Goal: Task Accomplishment & Management: Manage account settings

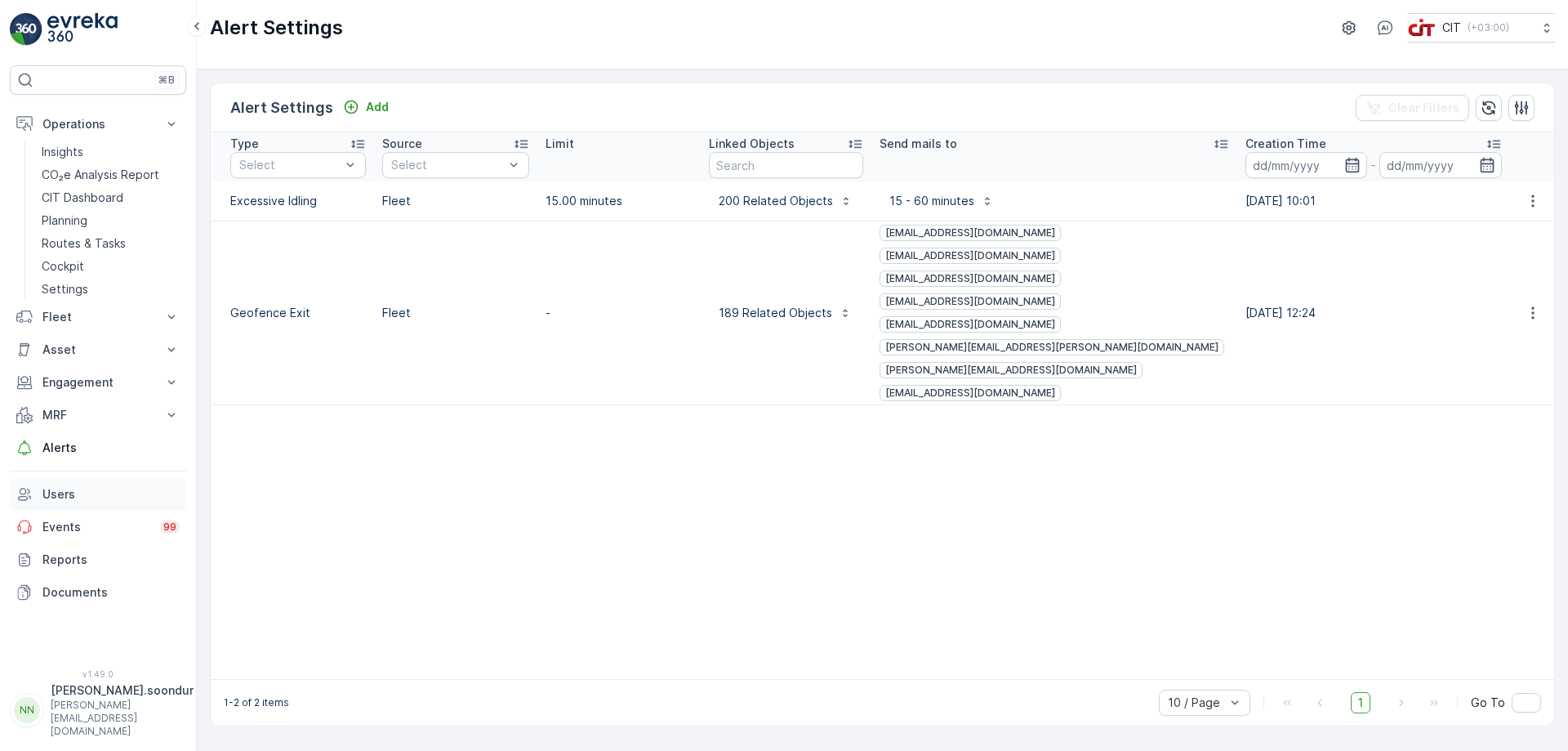
click at [71, 494] on p "Users" at bounding box center [111, 494] width 137 height 16
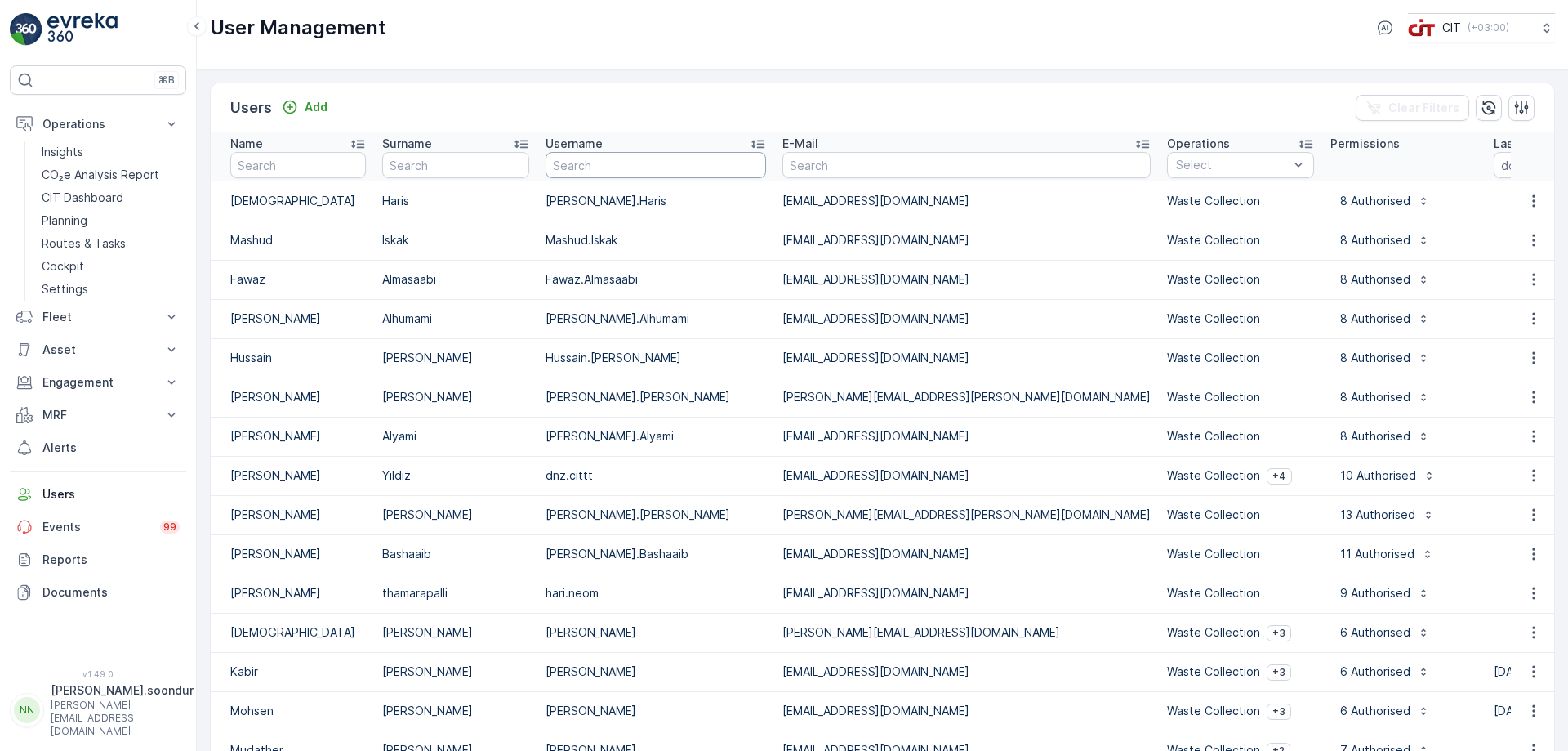
click at [650, 172] on input "text" at bounding box center [656, 165] width 221 height 26
type input "[PERSON_NAME]"
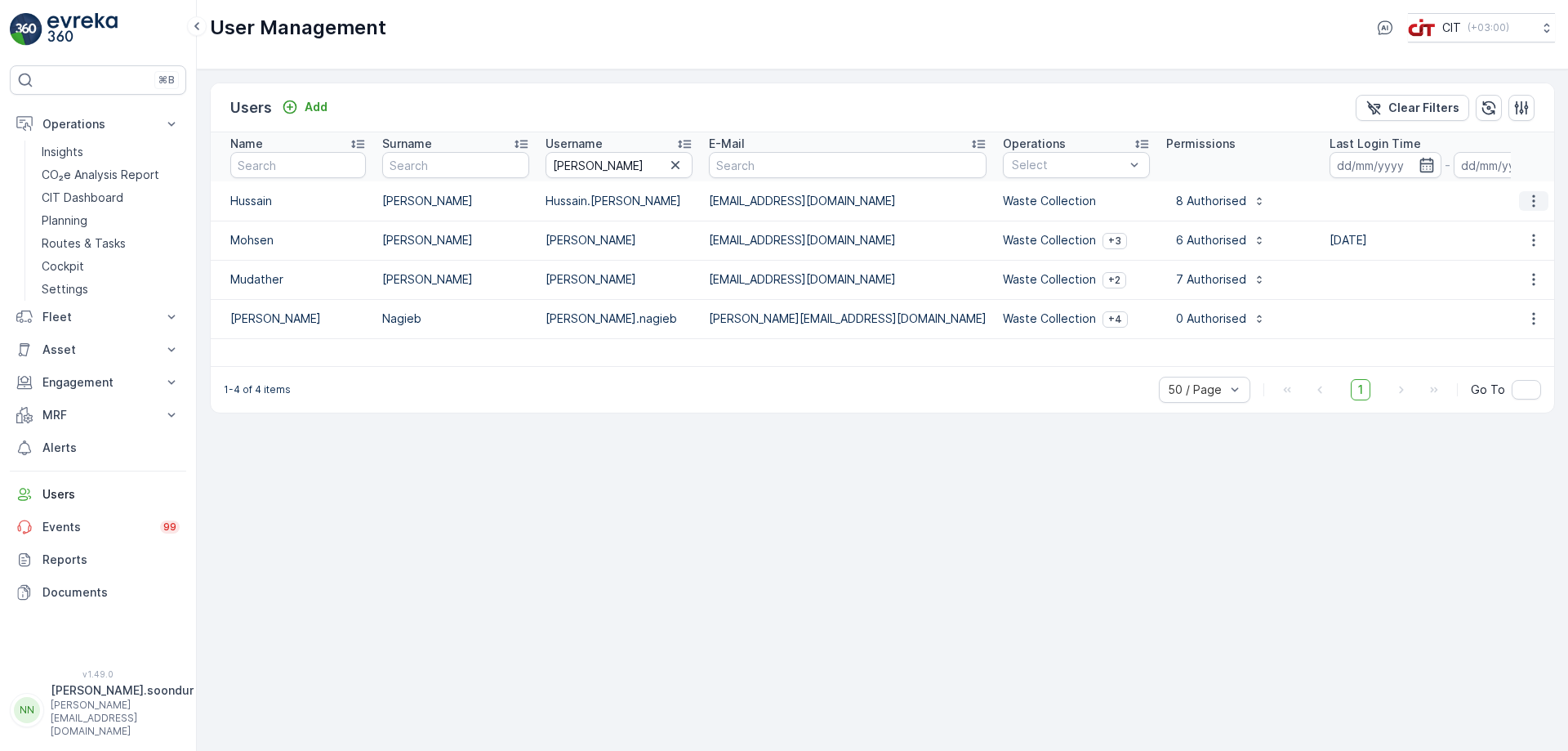
click at [1537, 203] on icon "button" at bounding box center [1534, 200] width 16 height 16
click at [1533, 227] on span "Edit User" at bounding box center [1534, 225] width 50 height 16
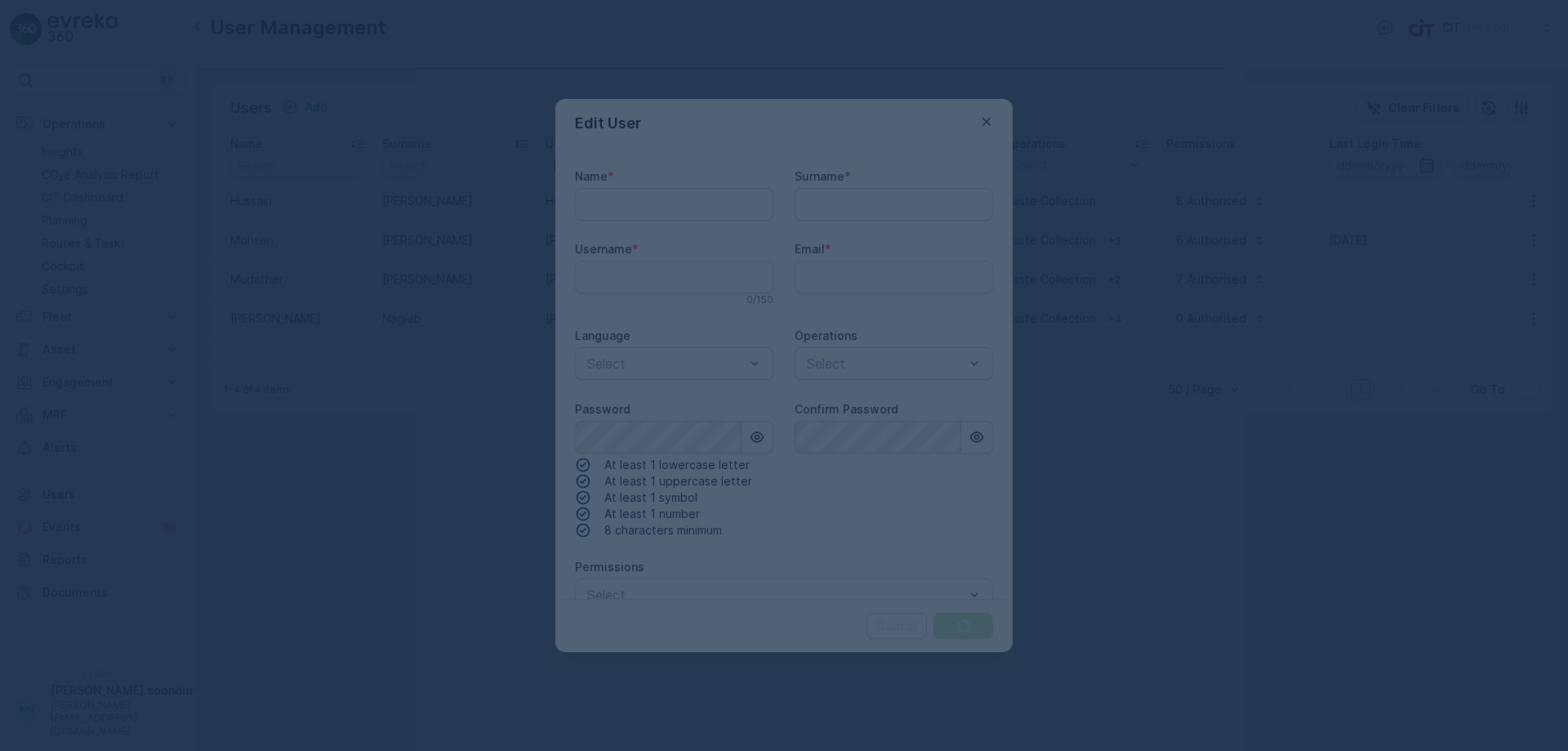
type input "Hussain"
type input "[PERSON_NAME]"
type input "Hussain.[PERSON_NAME]"
type input "[EMAIL_ADDRESS][DOMAIN_NAME]"
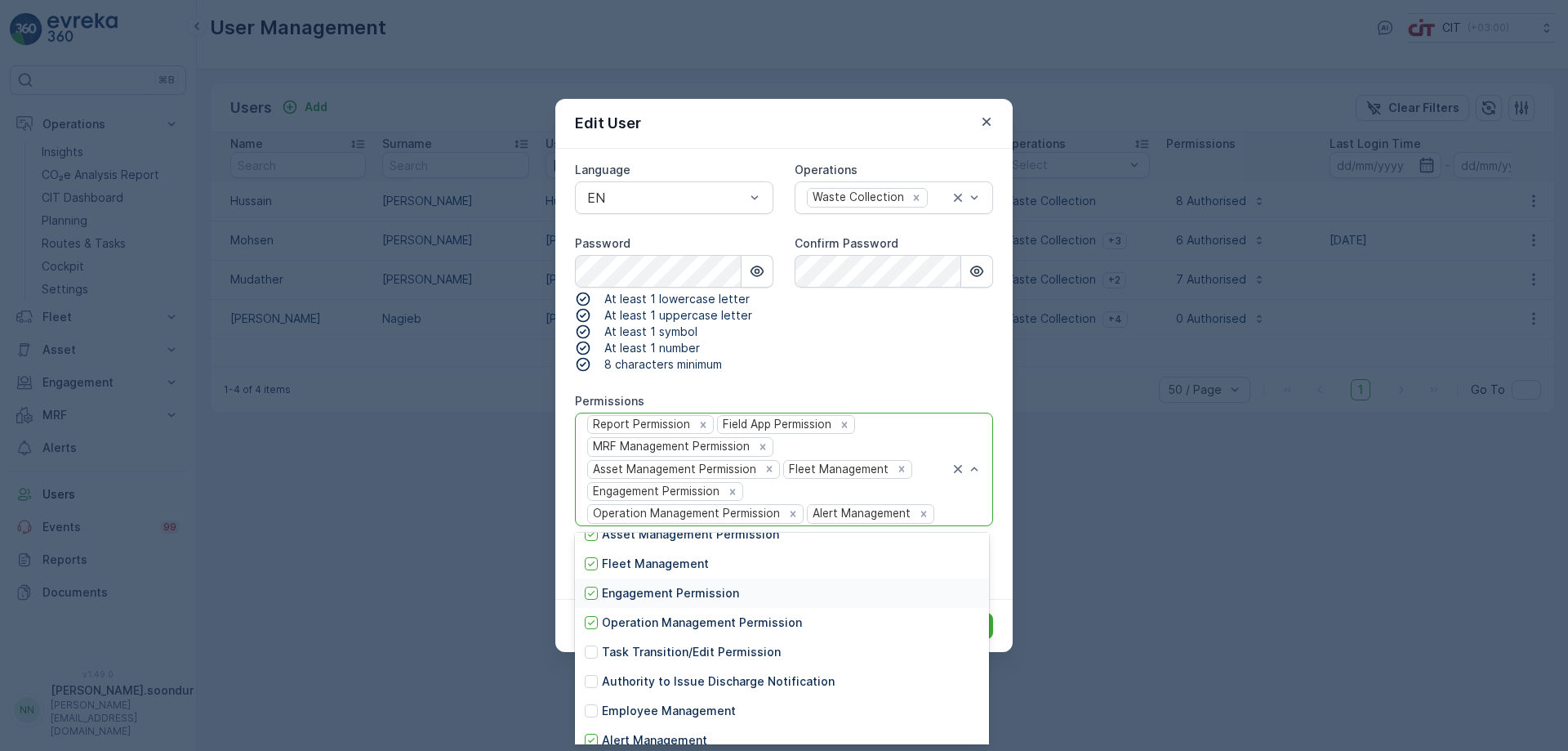
scroll to position [177, 0]
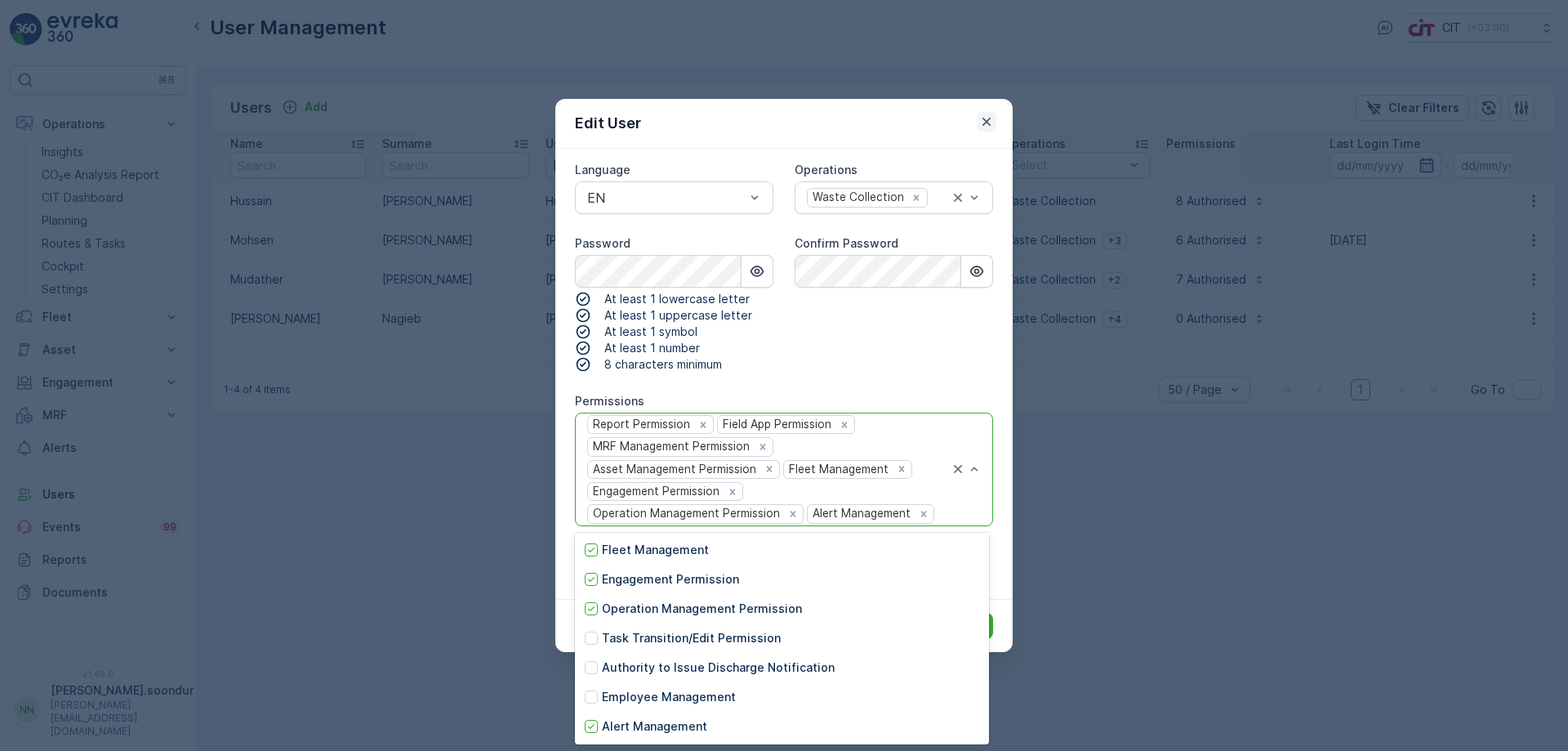
click at [987, 117] on icon "button" at bounding box center [986, 121] width 16 height 16
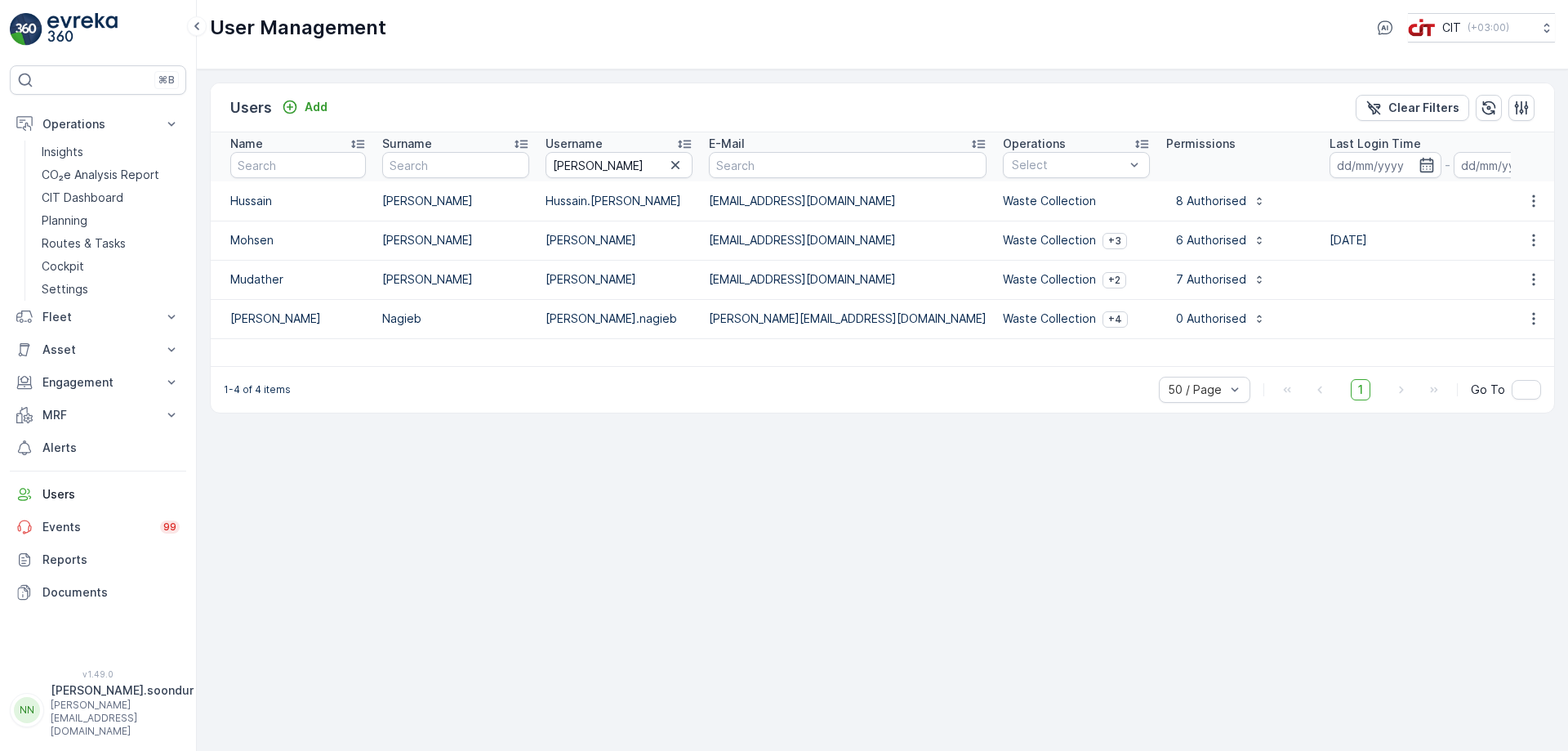
click at [100, 698] on p "[PERSON_NAME].soondur" at bounding box center [122, 690] width 143 height 16
click at [87, 677] on div "Log Out" at bounding box center [98, 681] width 170 height 23
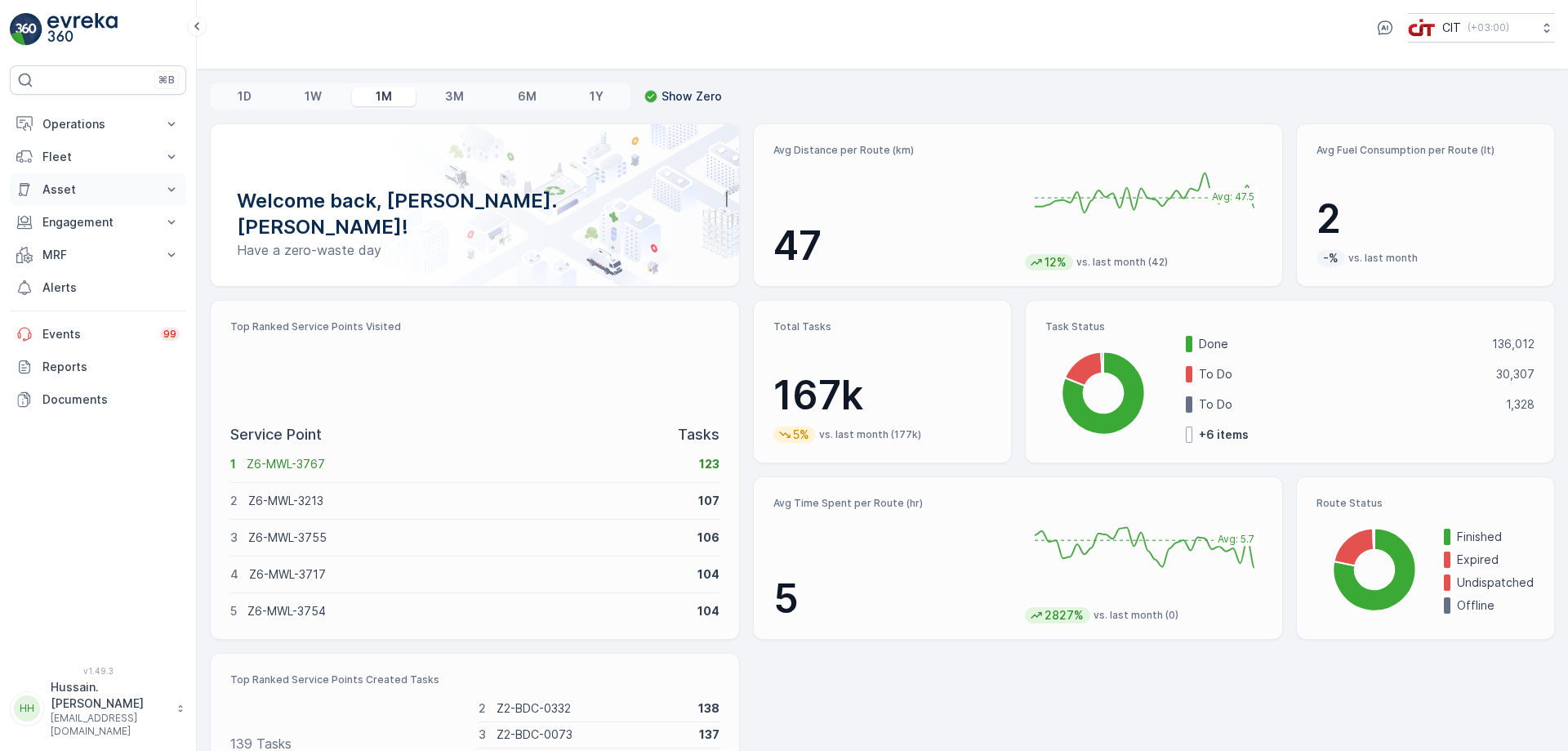
click at [171, 186] on icon at bounding box center [170, 189] width 16 height 16
click at [68, 216] on p "Assets" at bounding box center [60, 217] width 37 height 16
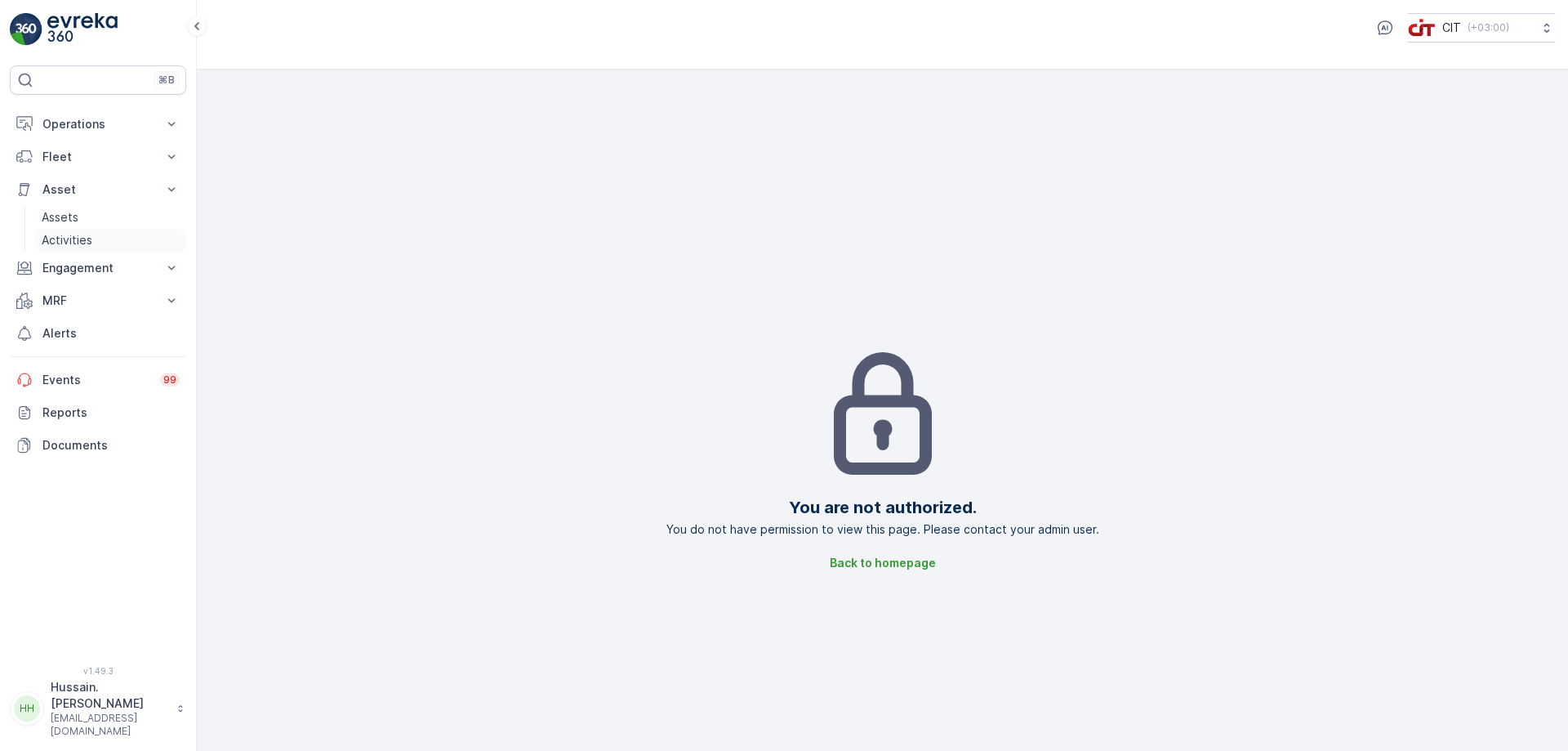
click at [74, 240] on p "Activities" at bounding box center [67, 239] width 50 height 16
click at [74, 238] on p "Activities" at bounding box center [67, 239] width 50 height 16
click at [102, 712] on p "Hussain.[PERSON_NAME]" at bounding box center [109, 695] width 118 height 33
click at [68, 678] on span "Log Out" at bounding box center [61, 681] width 45 height 16
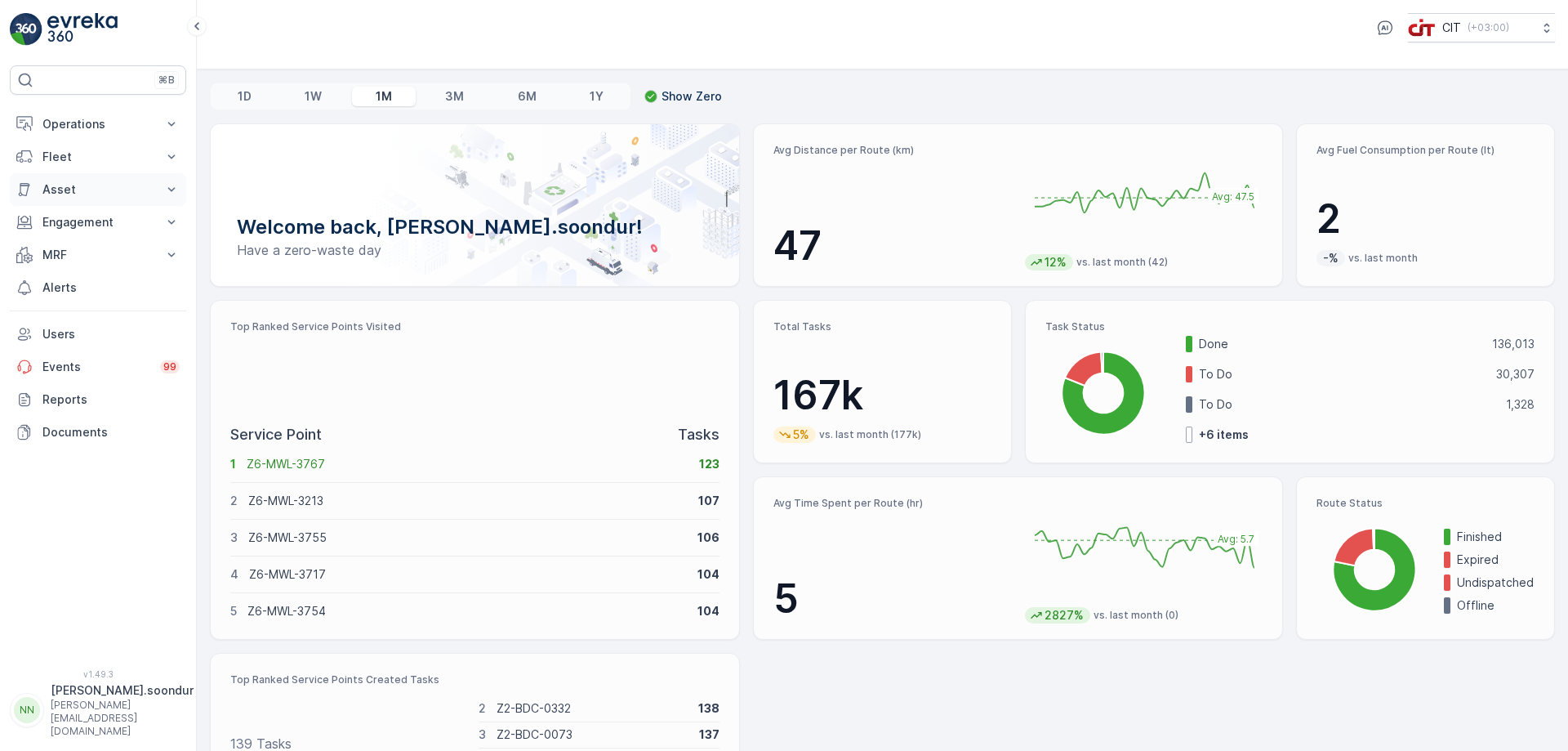
click at [165, 189] on icon at bounding box center [170, 189] width 16 height 16
click at [80, 217] on link "Assets" at bounding box center [111, 217] width 151 height 23
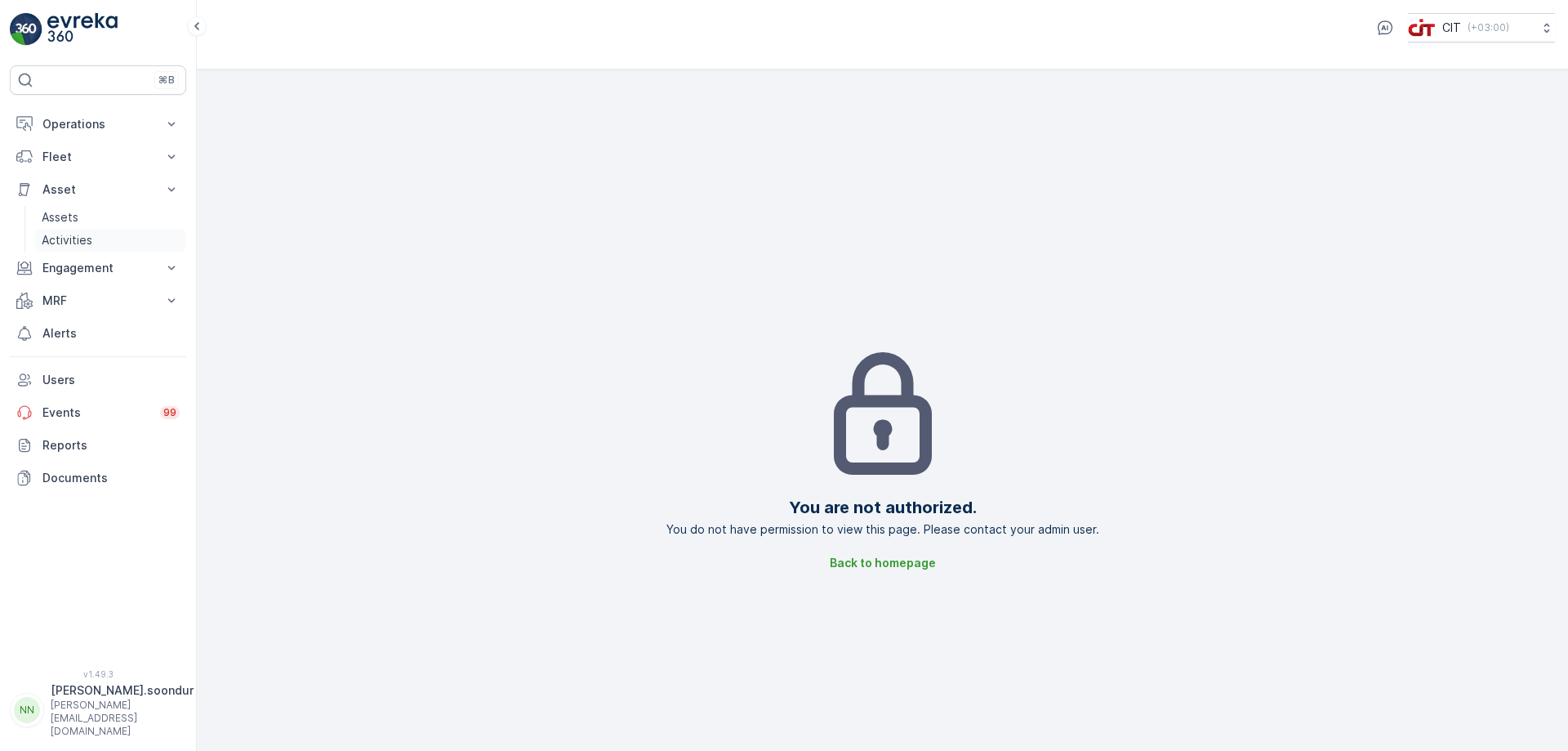
click at [74, 240] on p "Activities" at bounding box center [67, 239] width 50 height 16
click at [66, 213] on p "Assets" at bounding box center [60, 217] width 37 height 16
click at [74, 241] on p "Activities" at bounding box center [67, 239] width 50 height 16
click at [163, 120] on button "Operations" at bounding box center [98, 123] width 176 height 33
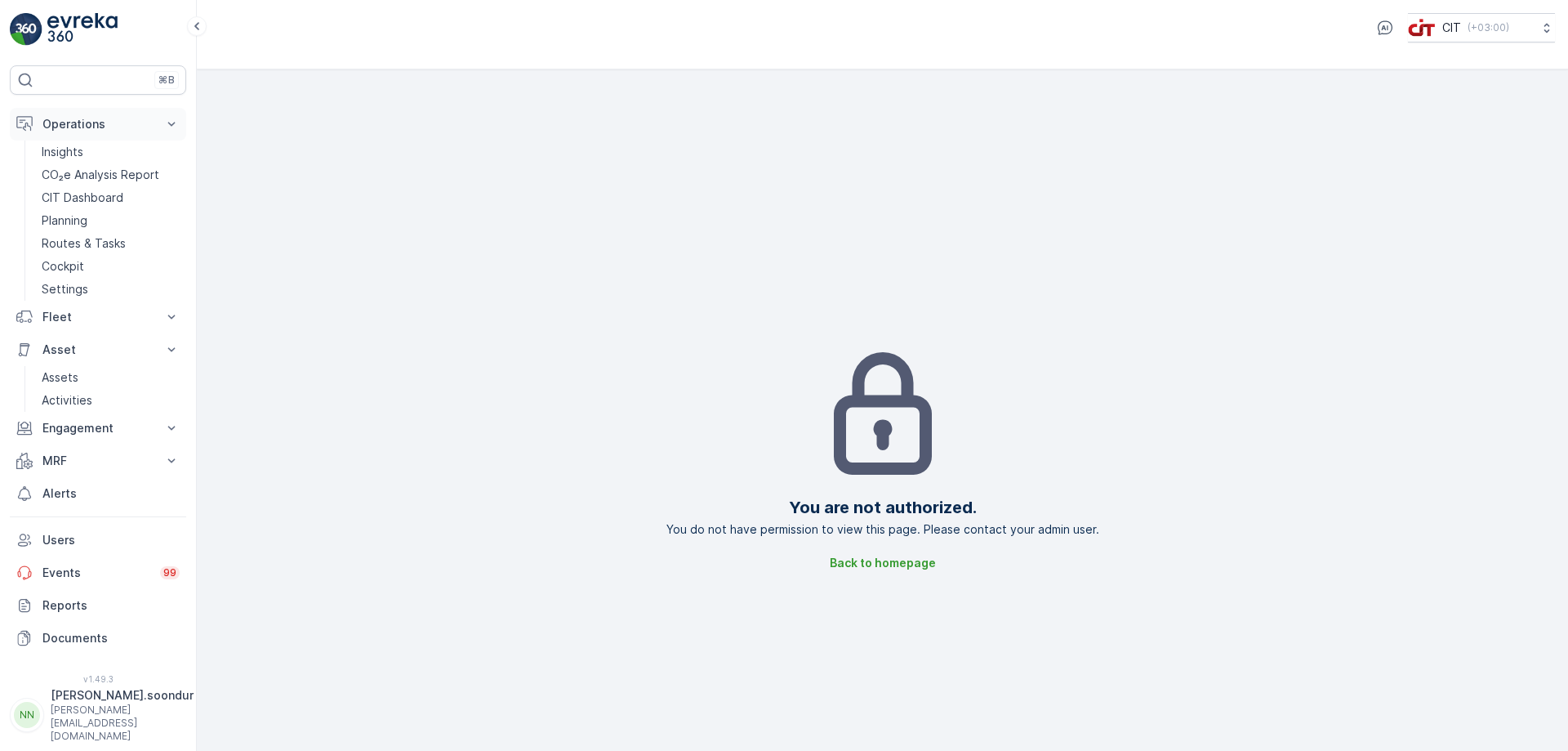
click at [163, 120] on button "Operations" at bounding box center [98, 123] width 176 height 33
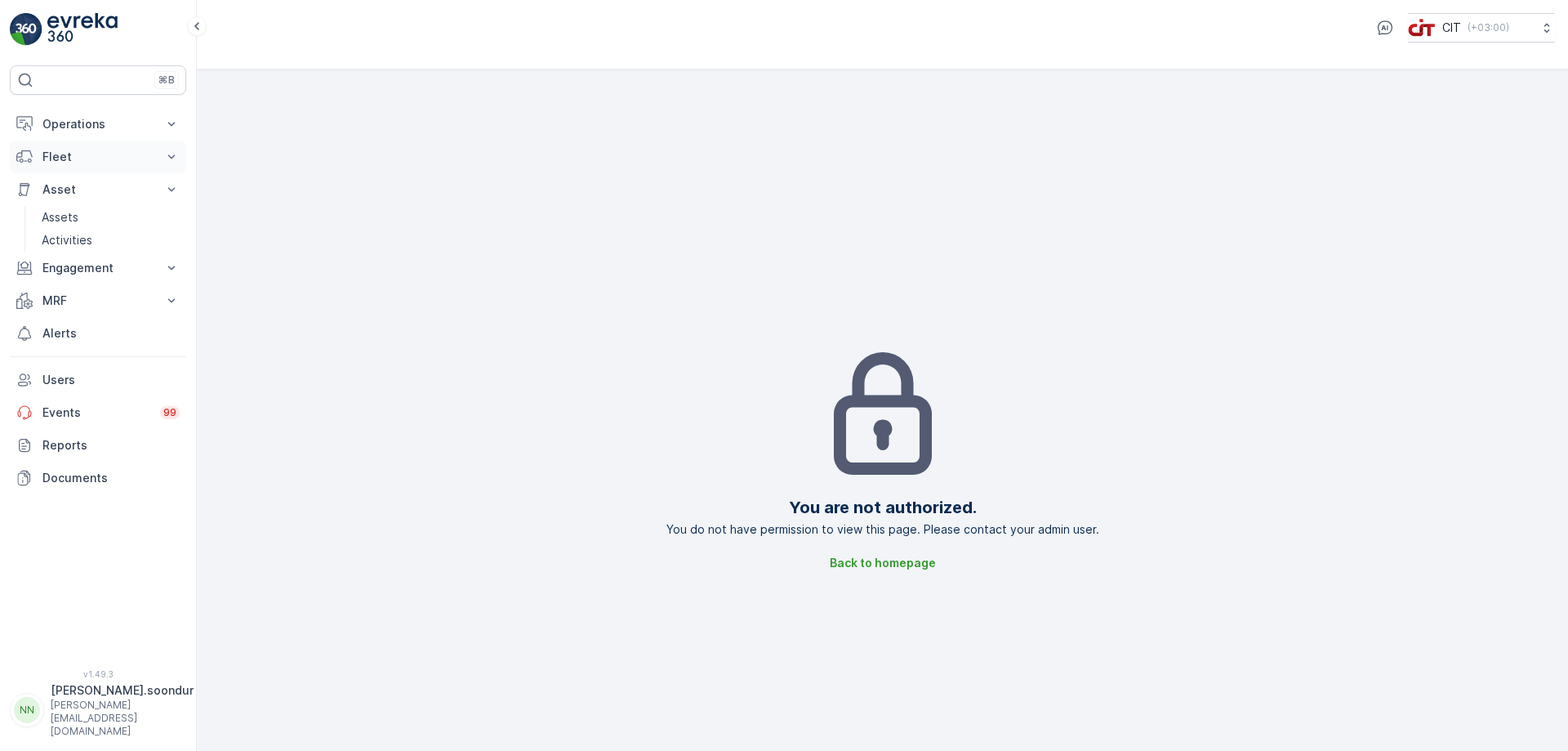
click at [166, 155] on icon at bounding box center [170, 156] width 16 height 16
click at [167, 155] on icon at bounding box center [170, 156] width 16 height 16
click at [102, 379] on p "Users" at bounding box center [111, 379] width 137 height 16
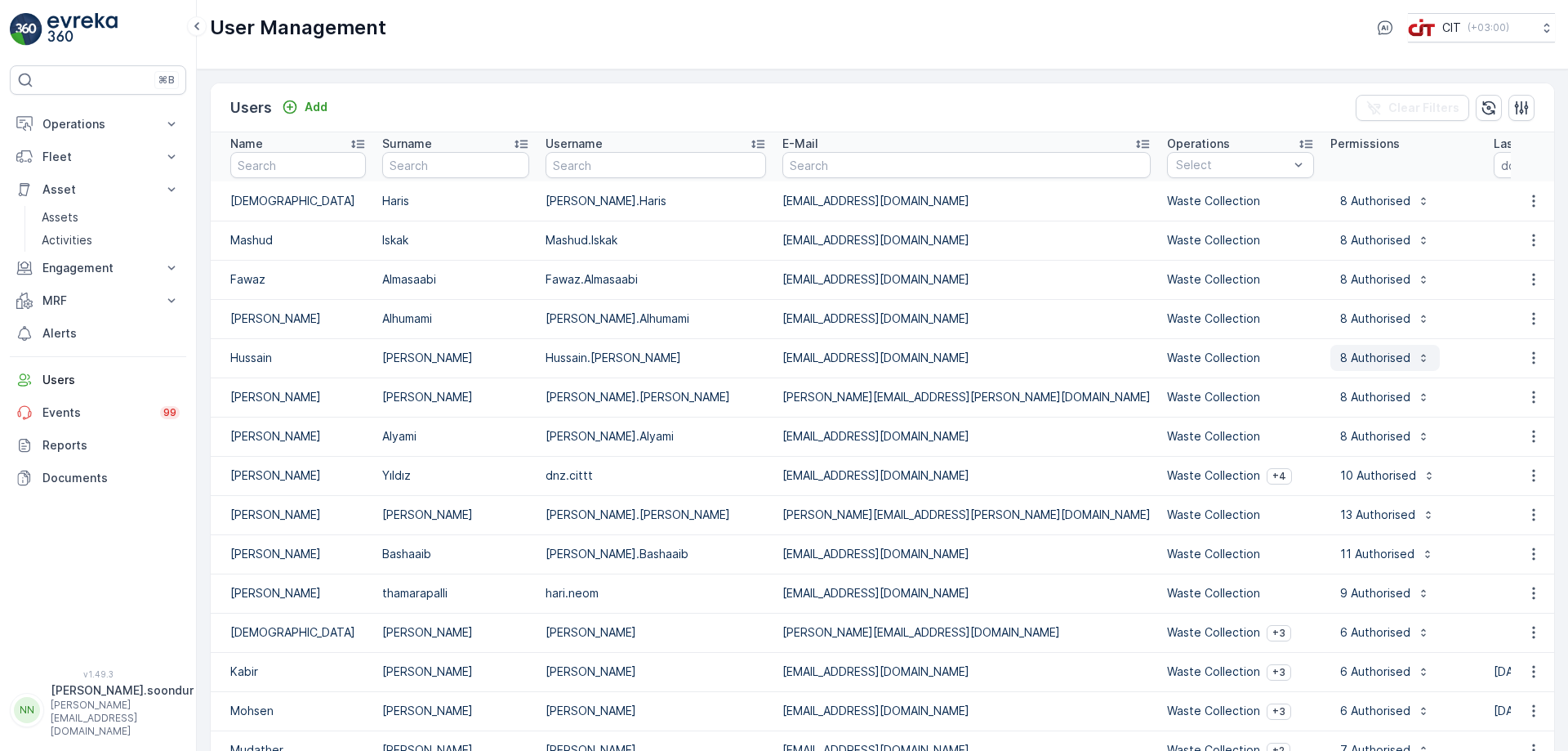
click at [1417, 357] on icon "button" at bounding box center [1424, 358] width 13 height 13
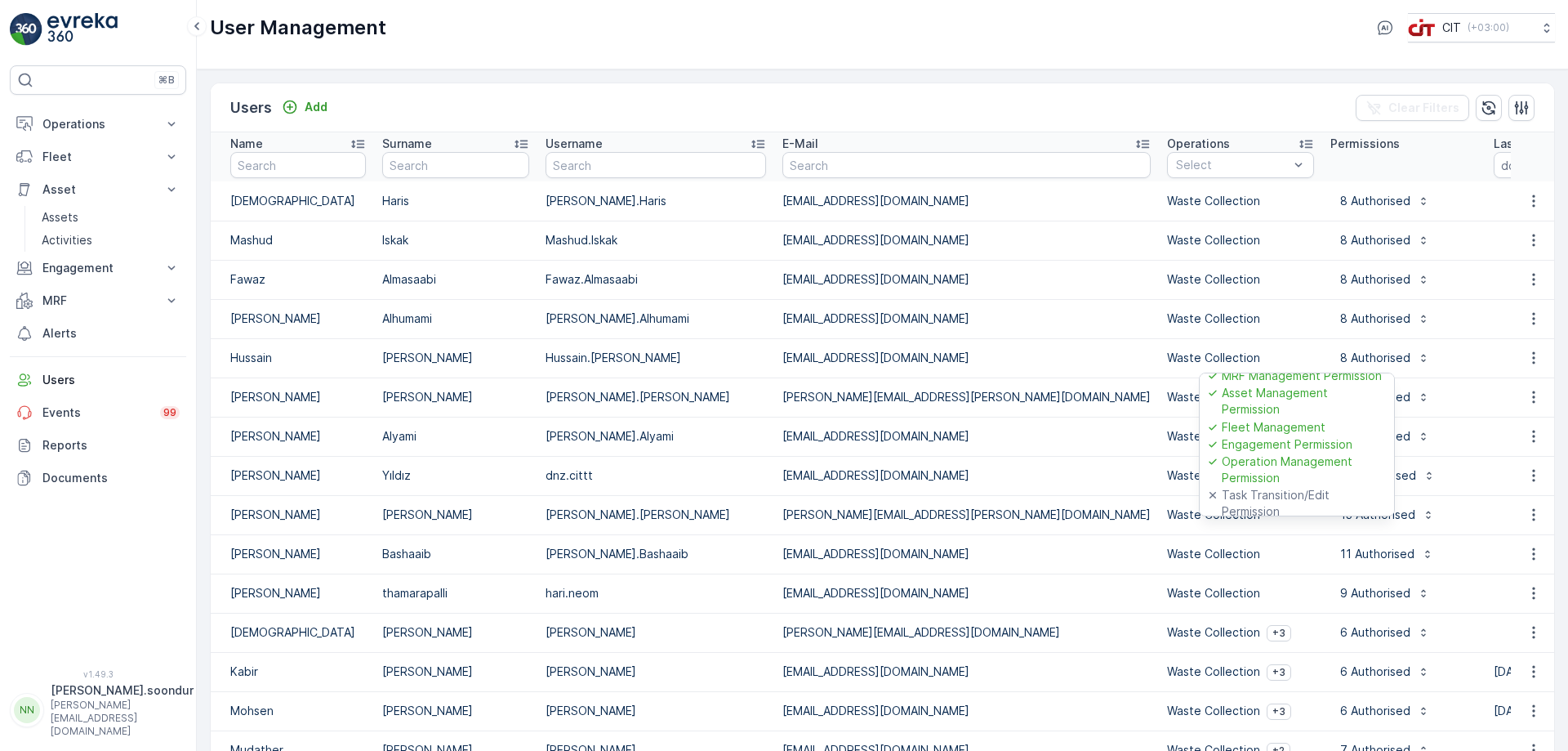
scroll to position [161, 0]
click at [1297, 105] on div "Users Add Clear Filters" at bounding box center [883, 108] width 1344 height 49
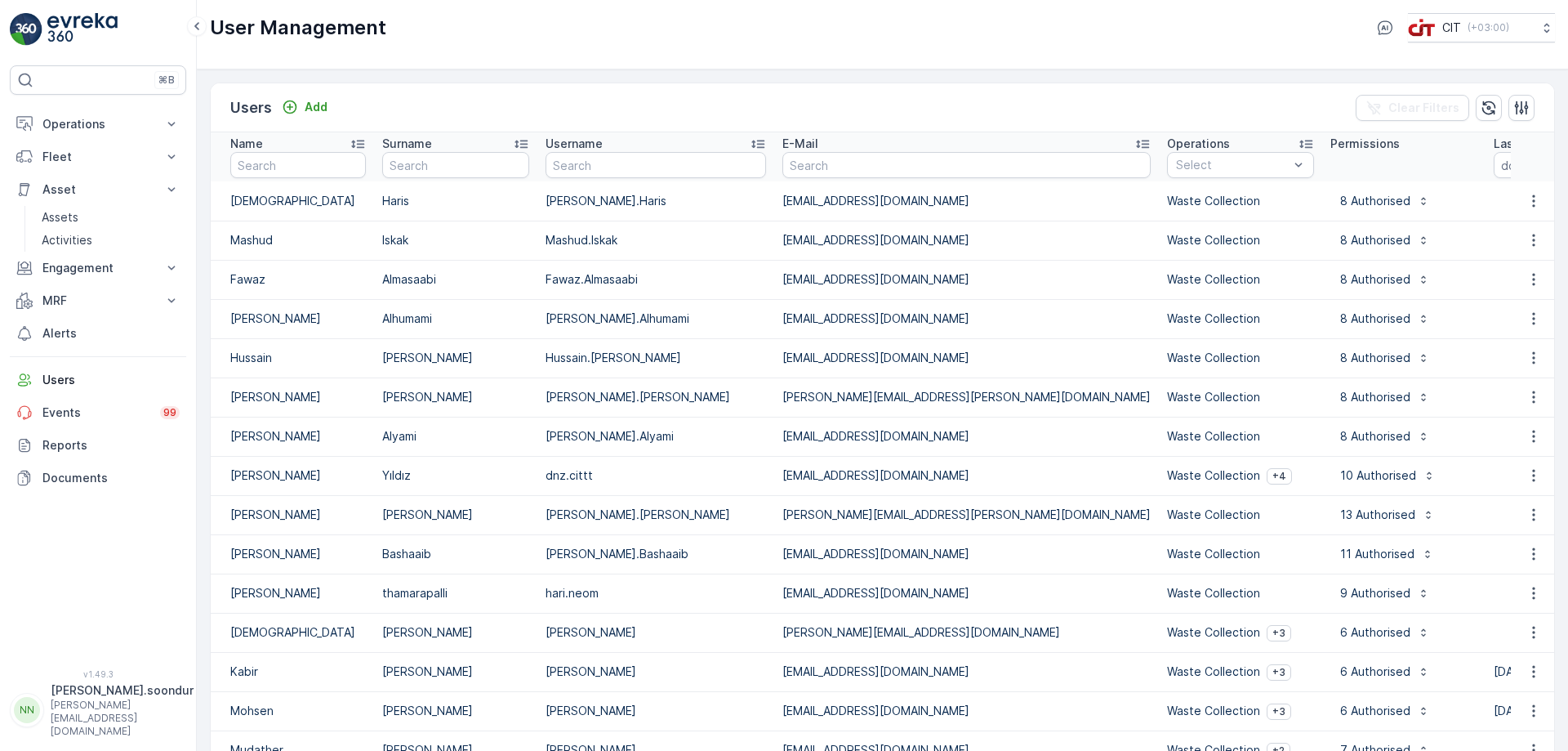
drag, startPoint x: 105, startPoint y: 727, endPoint x: 116, endPoint y: 717, distance: 14.9
click at [105, 727] on p "[PERSON_NAME][EMAIL_ADDRESS][DOMAIN_NAME]" at bounding box center [122, 717] width 143 height 39
click at [119, 684] on div "Log Out" at bounding box center [98, 681] width 170 height 23
